Goal: Information Seeking & Learning: Stay updated

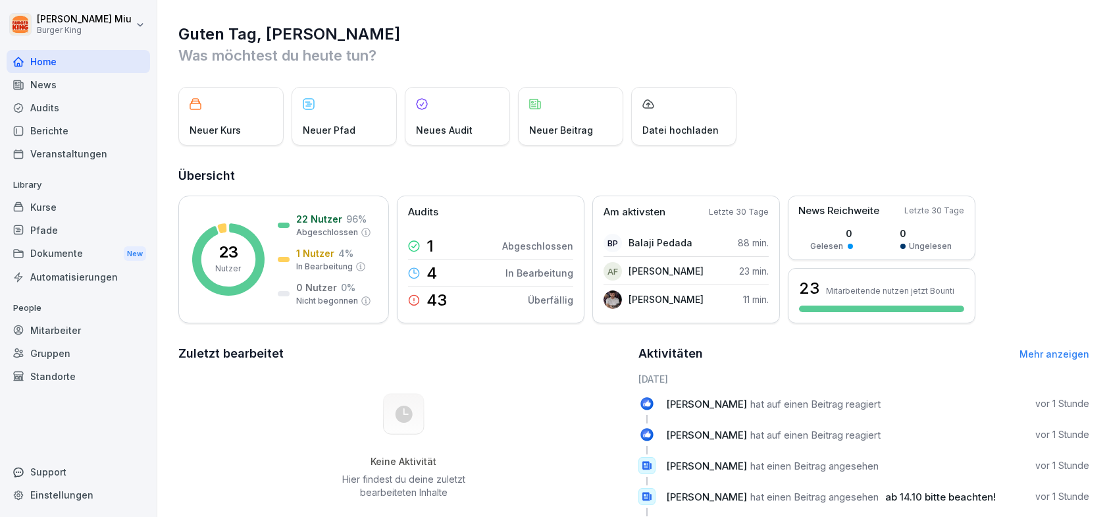
click at [45, 84] on div "News" at bounding box center [78, 84] width 143 height 23
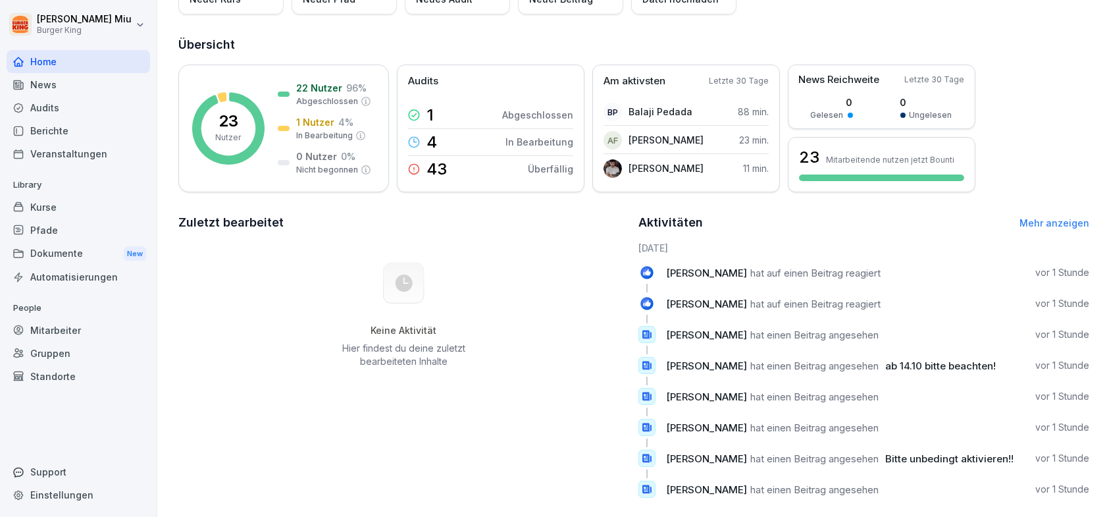
scroll to position [155, 0]
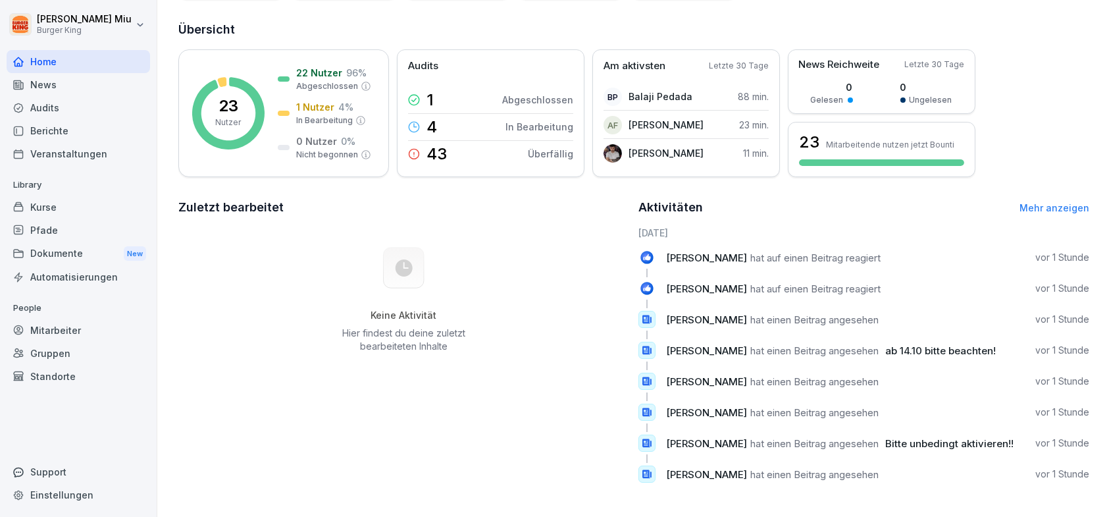
click at [50, 87] on div "News" at bounding box center [78, 84] width 143 height 23
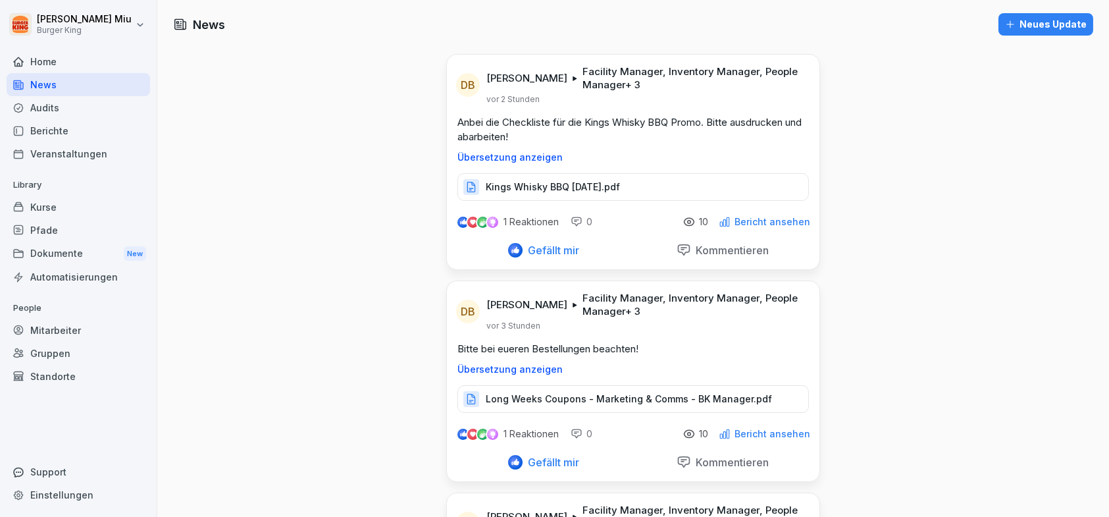
click at [565, 188] on p "Kings Whisky BBQ [DATE].pdf" at bounding box center [553, 186] width 134 height 13
click at [611, 305] on p "Facility Manager, Inventory Manager, People Manager + 3" at bounding box center [692, 305] width 221 height 26
click at [576, 400] on p "Long Weeks Coupons - Marketing & Comms - BK Manager.pdf" at bounding box center [629, 398] width 286 height 13
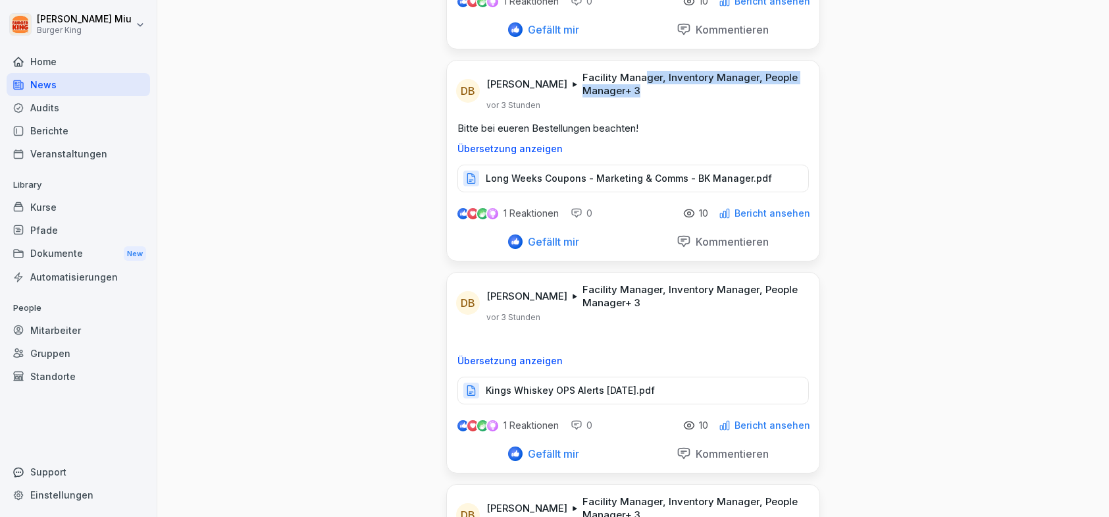
scroll to position [263, 0]
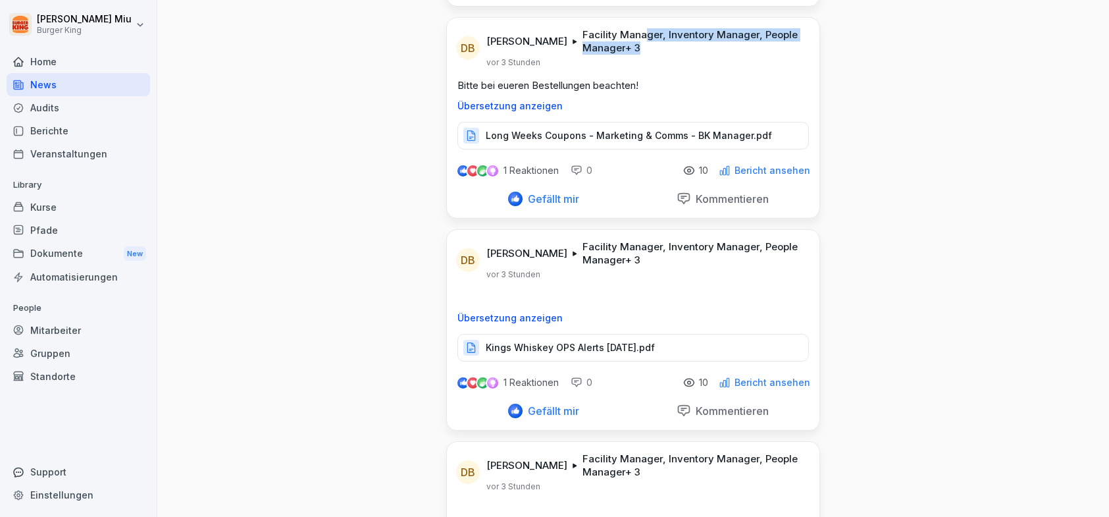
click at [569, 344] on p "Kings Whiskey OPS Alerts [DATE].pdf" at bounding box center [570, 347] width 169 height 13
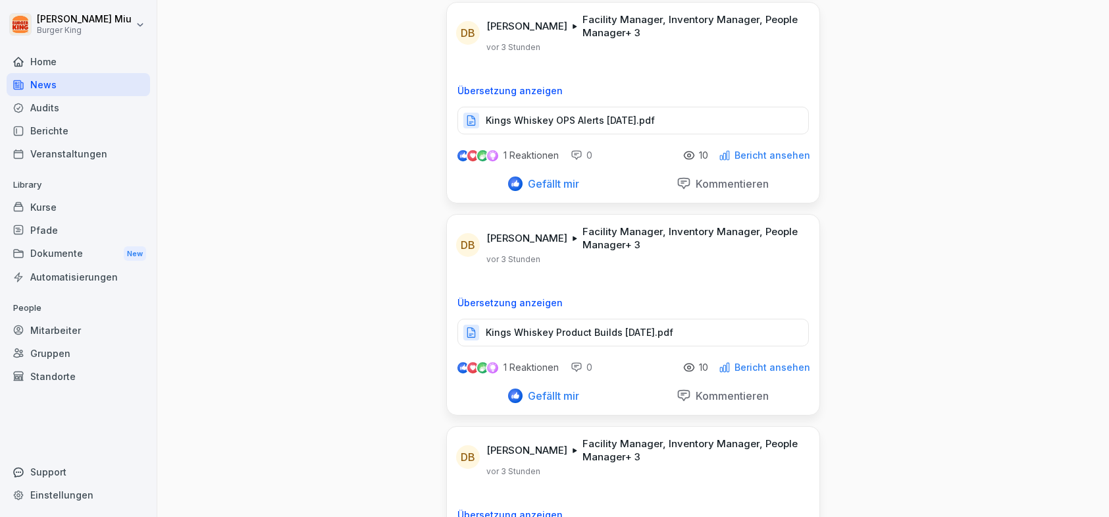
scroll to position [527, 0]
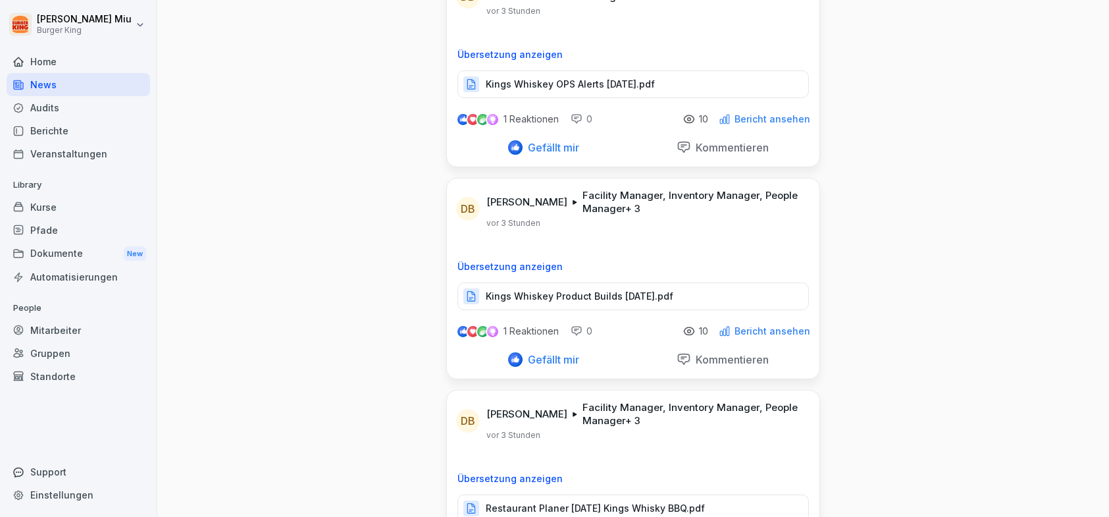
click at [570, 295] on p "Kings Whiskey Product Builds [DATE].pdf" at bounding box center [580, 296] width 188 height 13
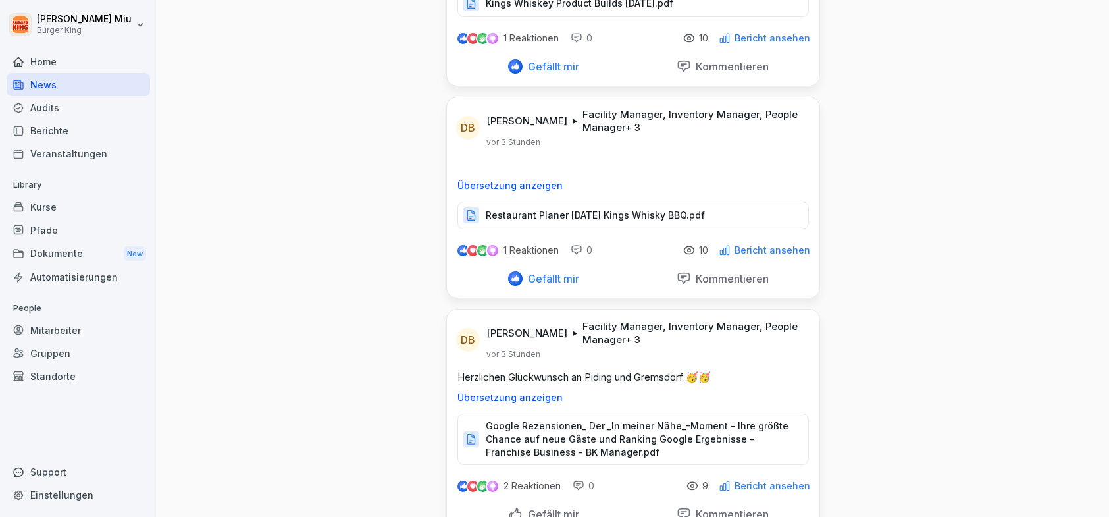
scroll to position [856, 0]
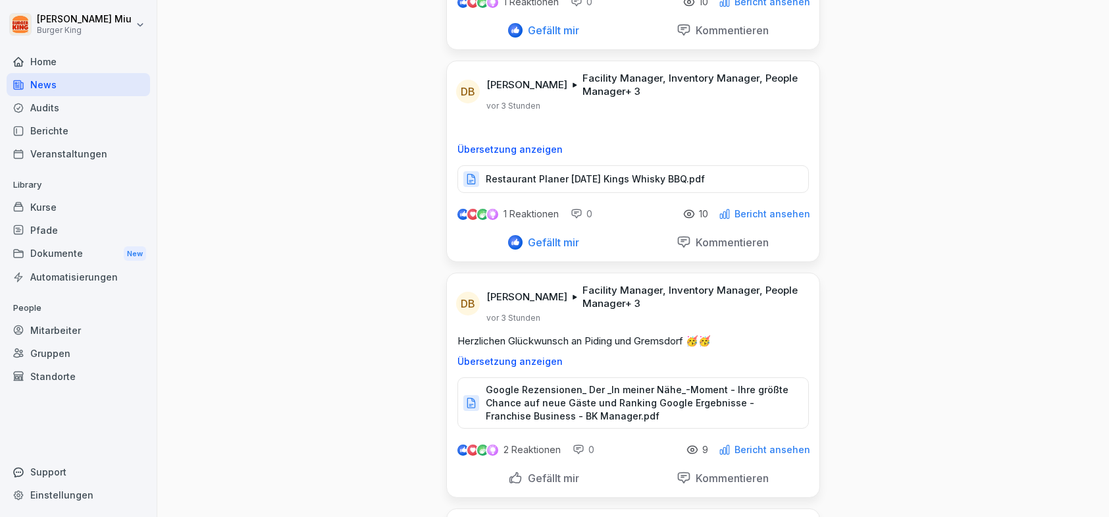
click at [540, 178] on p "Restaurant Planer [DATE] Kings Whisky BBQ.pdf" at bounding box center [595, 178] width 219 height 13
click at [567, 394] on p "Google Rezensionen_ Der _In meiner Nähe_-Moment - Ihre größte Chance auf neue G…" at bounding box center [640, 402] width 309 height 39
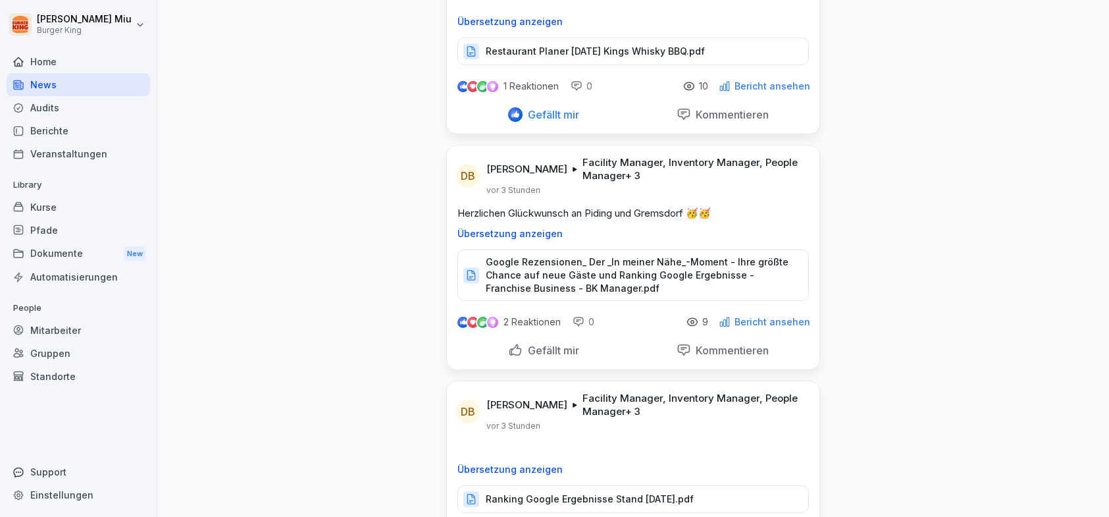
scroll to position [987, 0]
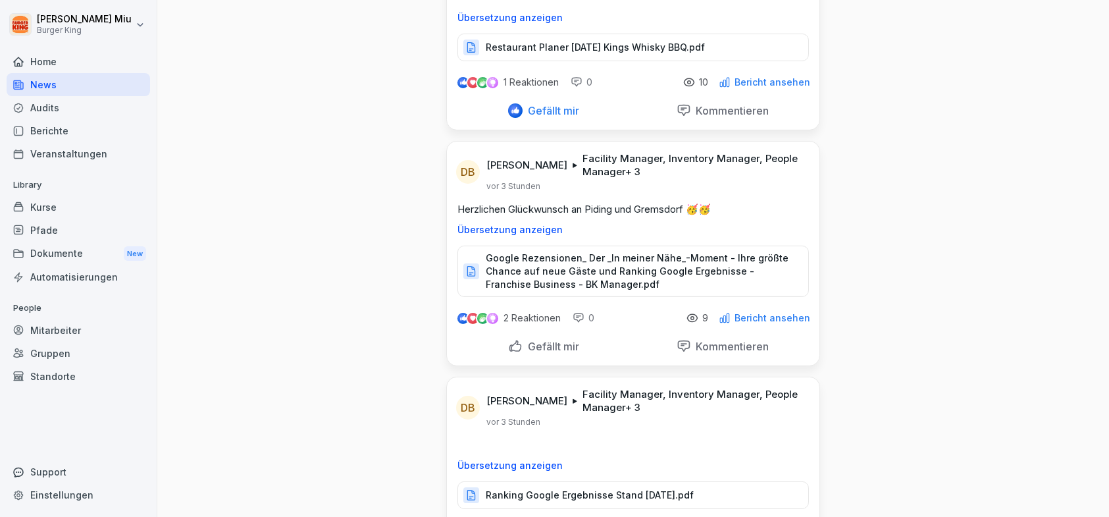
click at [513, 340] on div "Gefällt mir" at bounding box center [543, 346] width 71 height 14
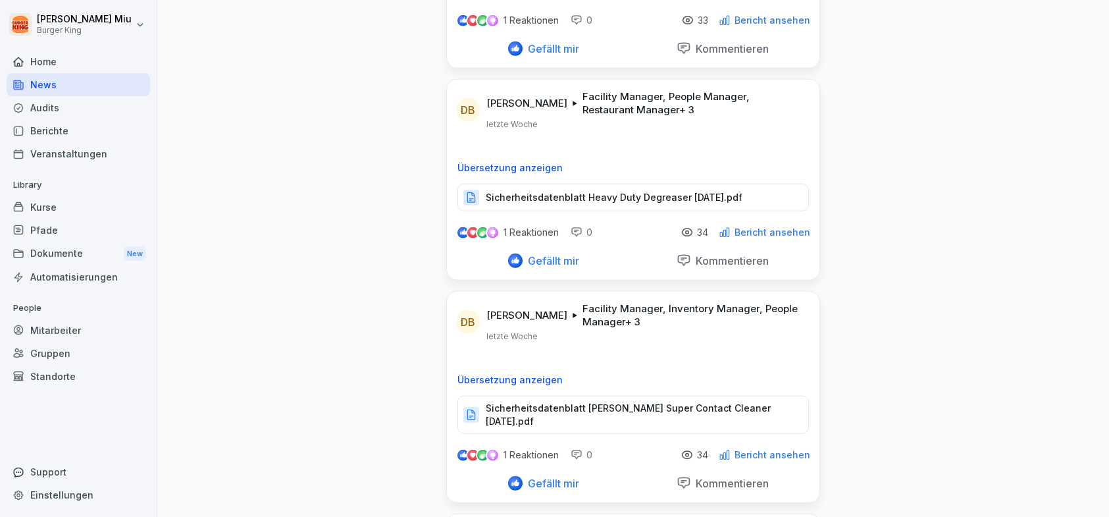
scroll to position [3752, 0]
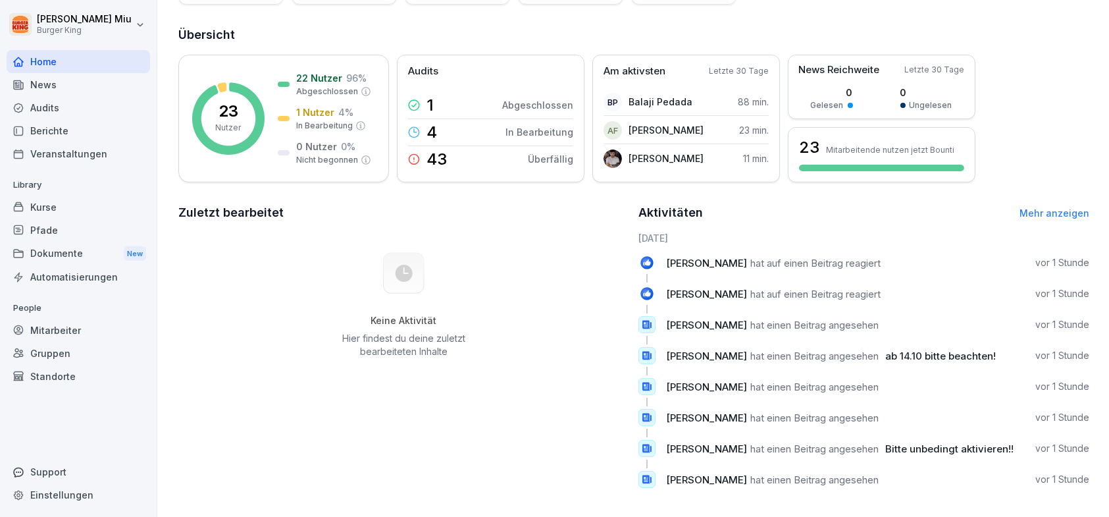
scroll to position [155, 0]
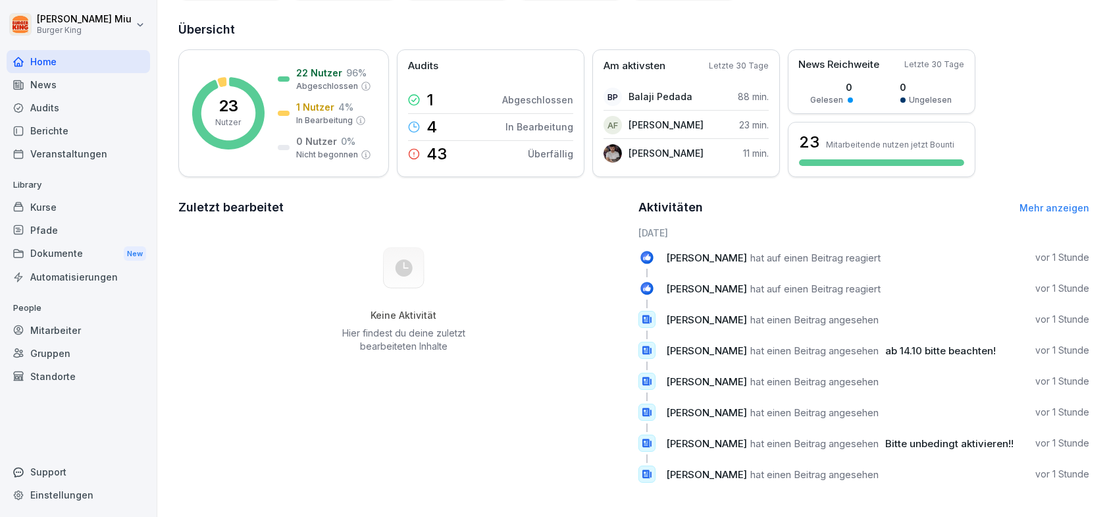
click at [52, 80] on div "News" at bounding box center [78, 84] width 143 height 23
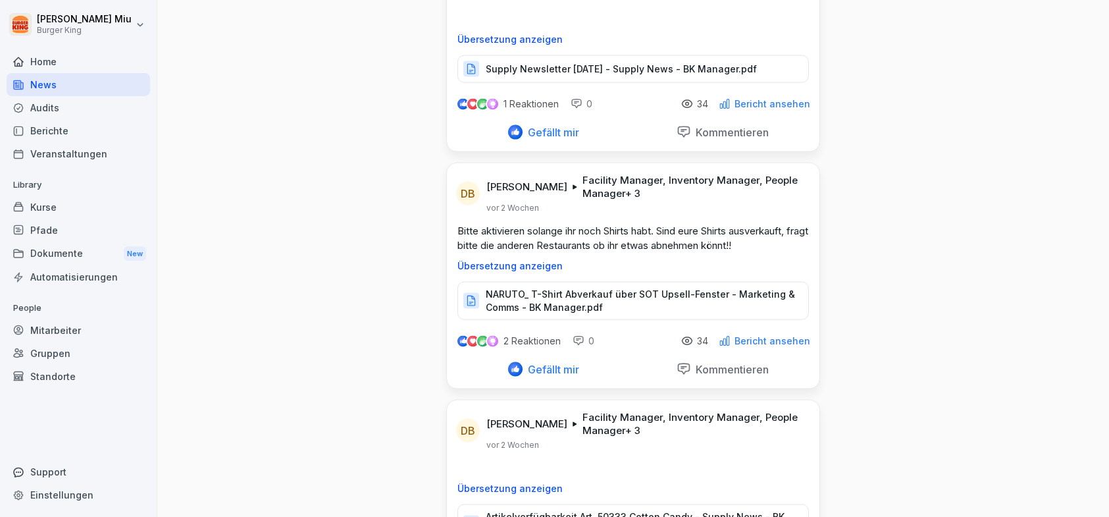
scroll to position [5002, 0]
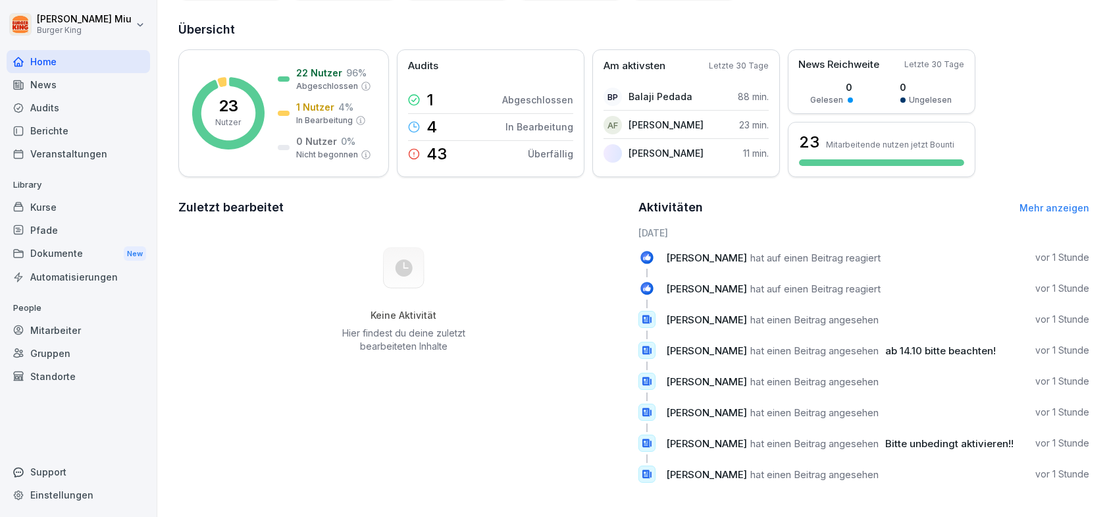
scroll to position [155, 0]
